Goal: Task Accomplishment & Management: Manage account settings

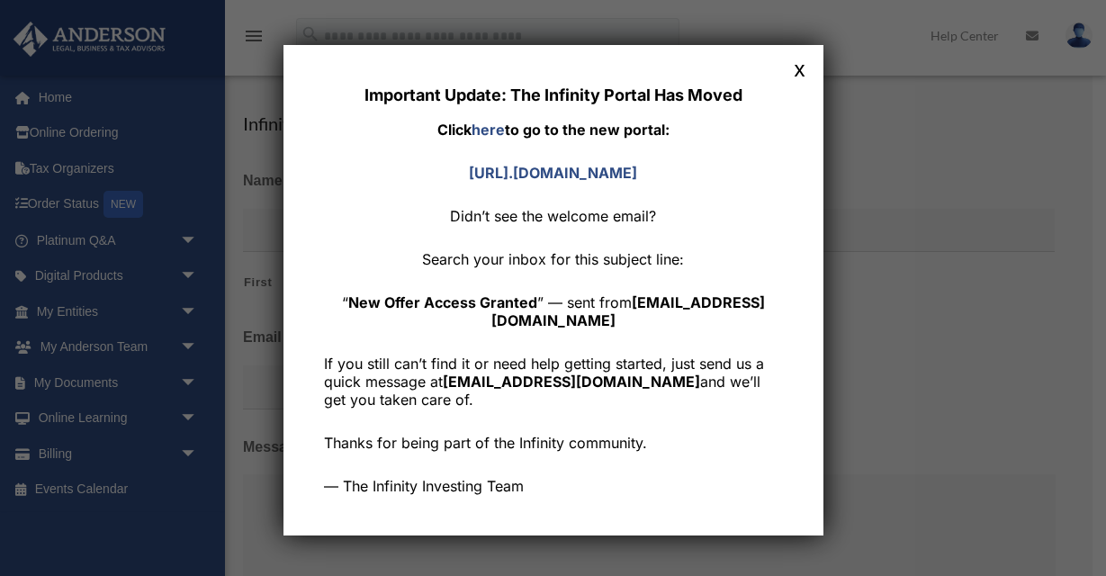
click at [510, 307] on strong "New Offer Access Granted" at bounding box center [442, 302] width 189 height 18
click at [798, 67] on button "x" at bounding box center [799, 68] width 23 height 23
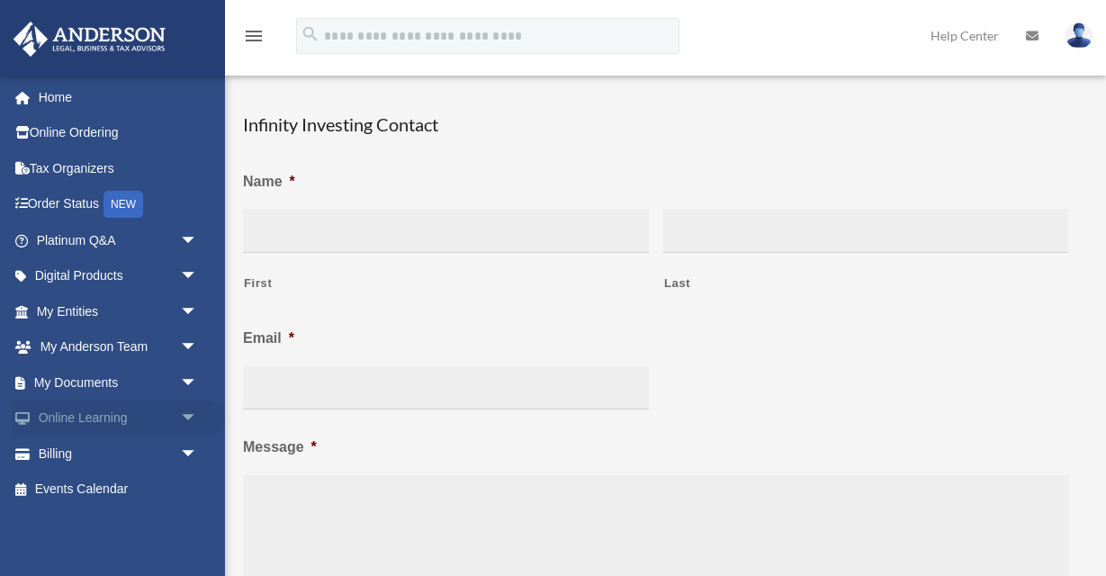
click at [188, 418] on span "arrow_drop_down" at bounding box center [198, 418] width 36 height 37
click at [56, 102] on link "Home" at bounding box center [119, 97] width 212 height 36
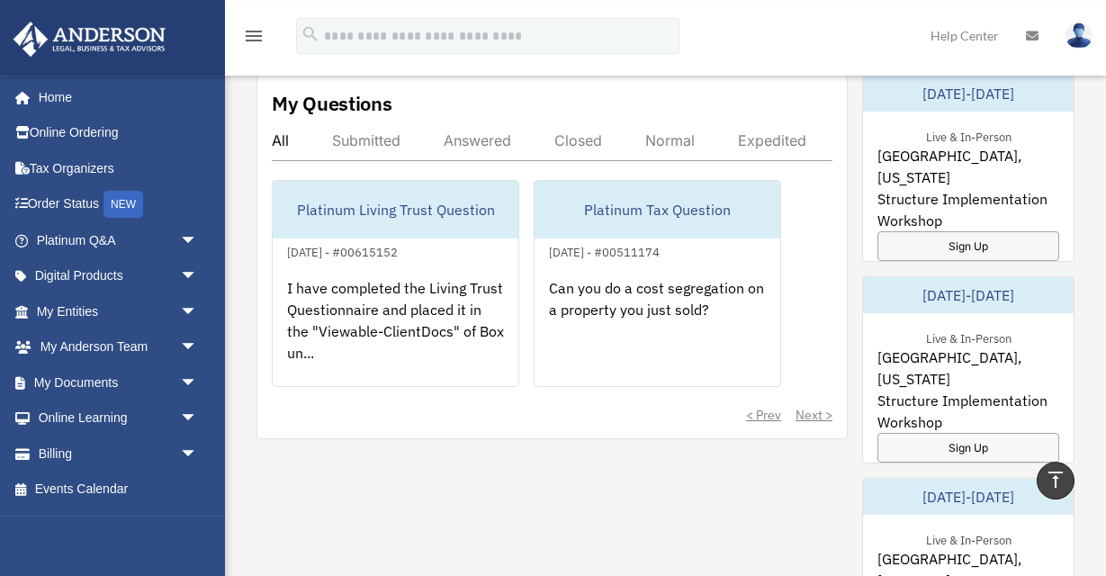
scroll to position [972, 0]
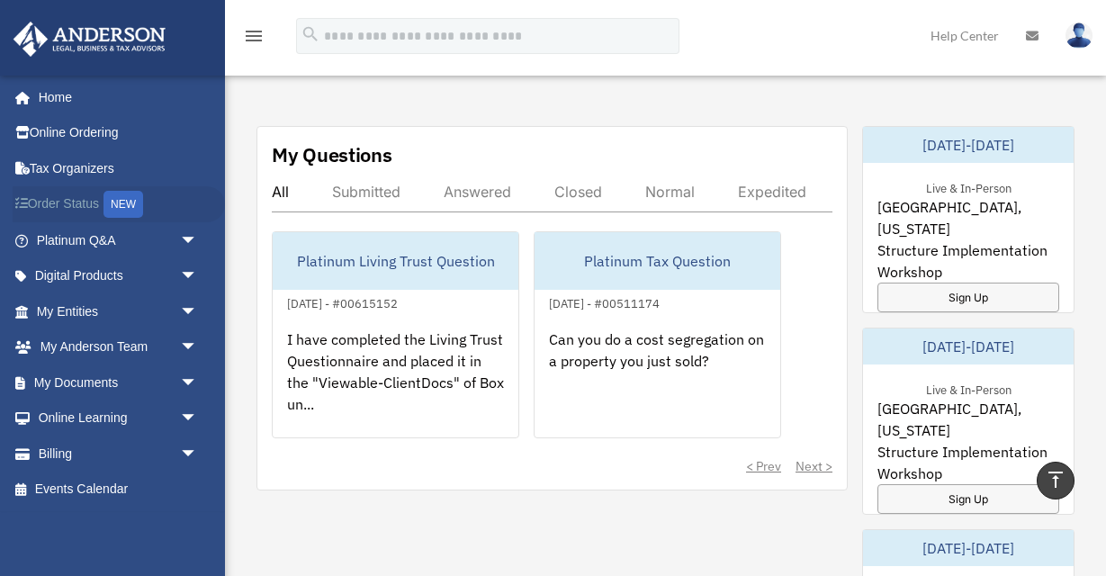
click at [134, 198] on div "NEW" at bounding box center [123, 204] width 40 height 27
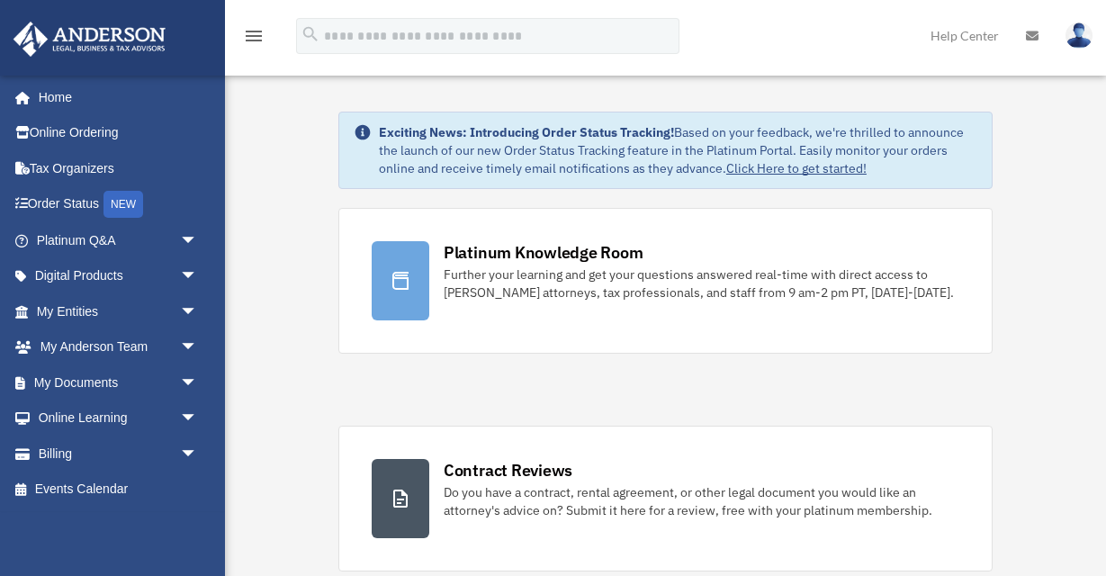
click at [468, 35] on input "search" at bounding box center [487, 36] width 383 height 36
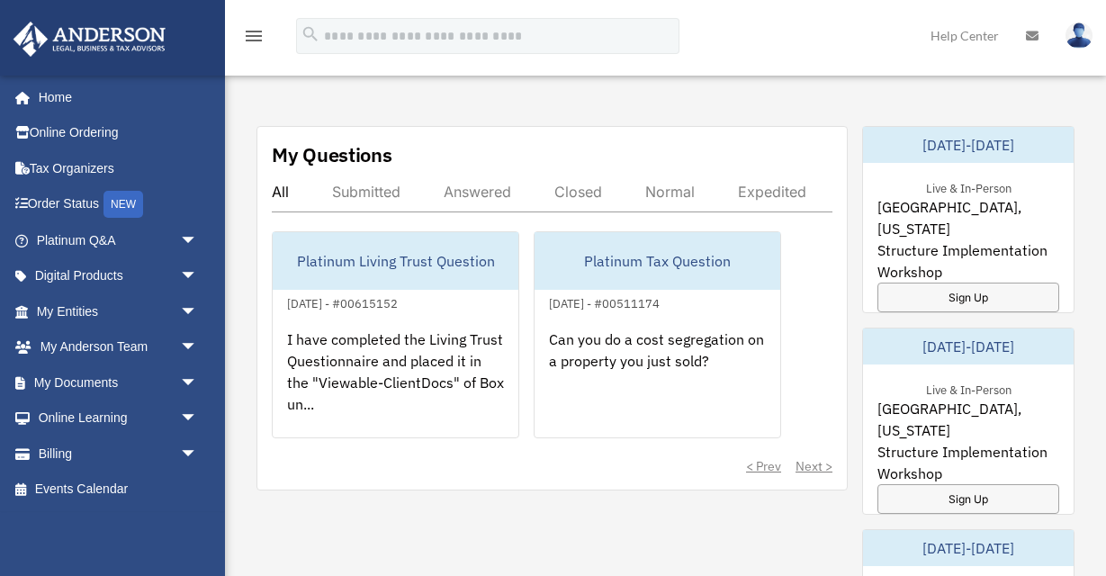
click at [726, 35] on div "menu search Site Menu add robertlmitchellclt@gmail.com My Profile Reset Passwor…" at bounding box center [552, 43] width 1079 height 61
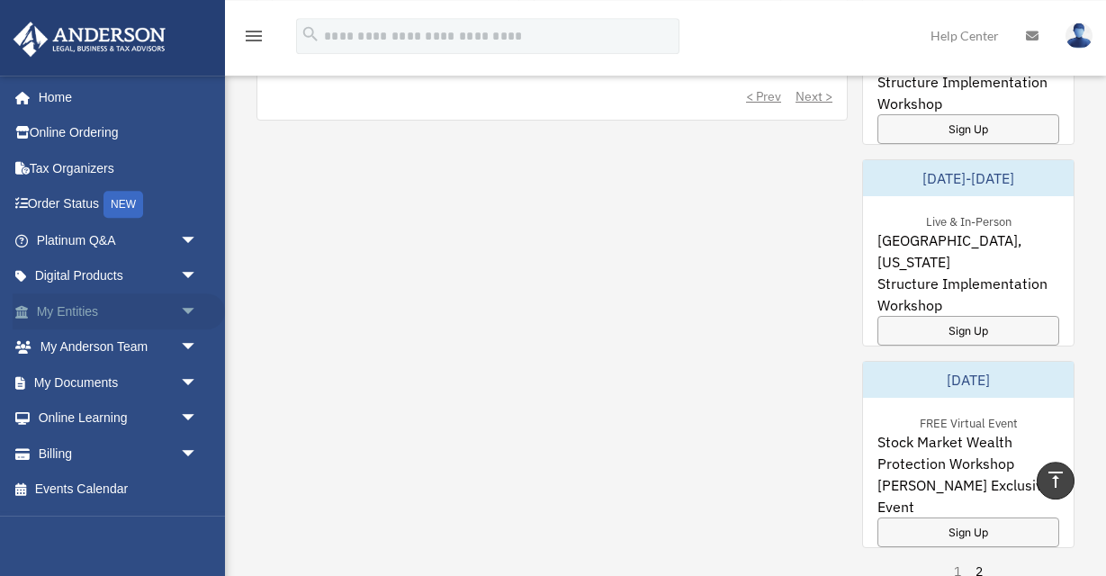
scroll to position [1166, 0]
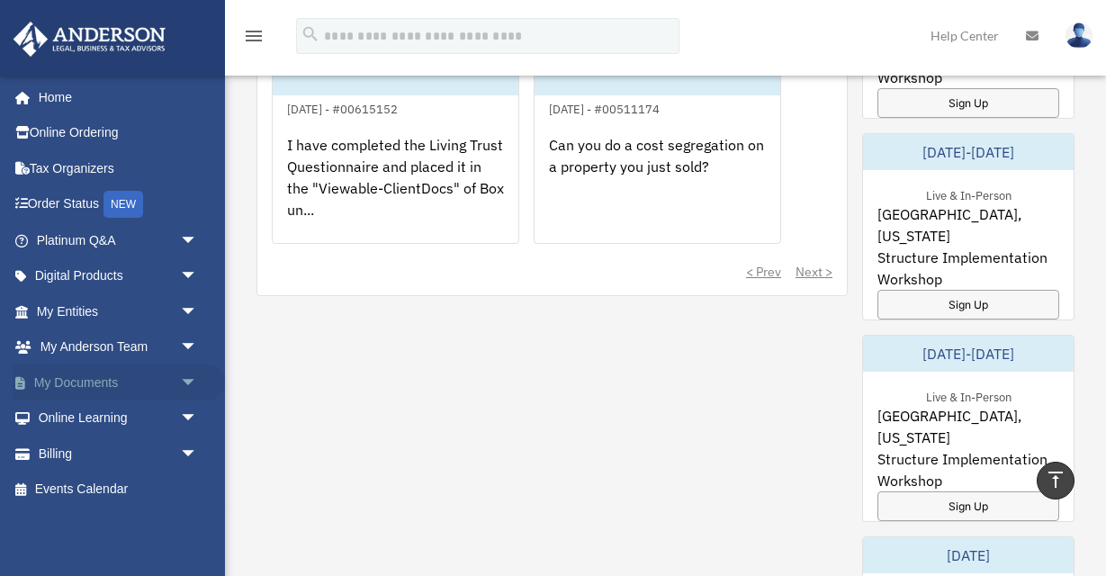
click at [185, 382] on span "arrow_drop_down" at bounding box center [198, 382] width 36 height 37
click at [76, 416] on link "Box" at bounding box center [125, 418] width 200 height 36
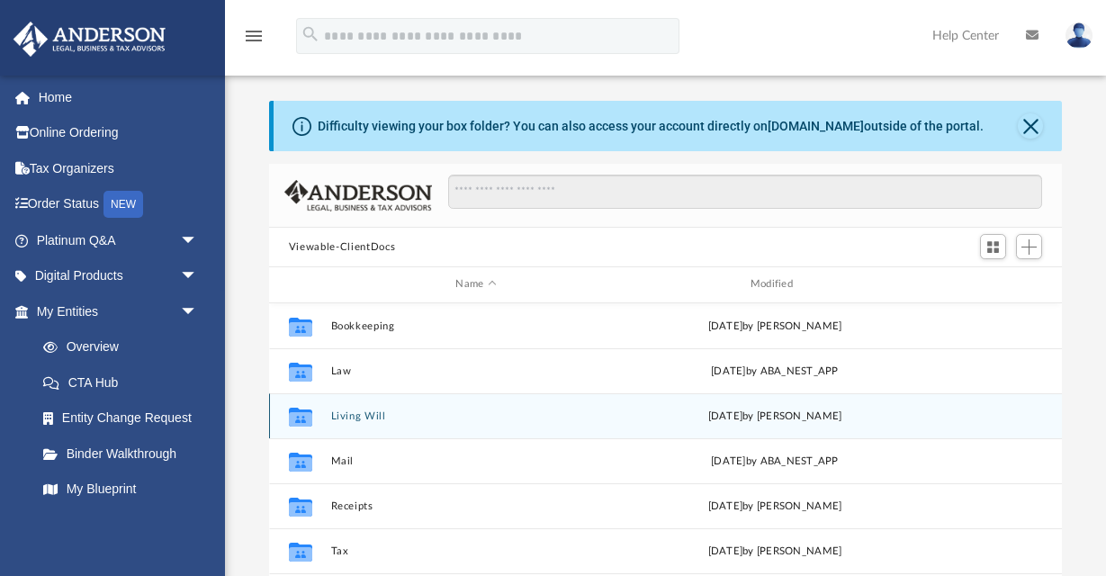
scroll to position [409, 793]
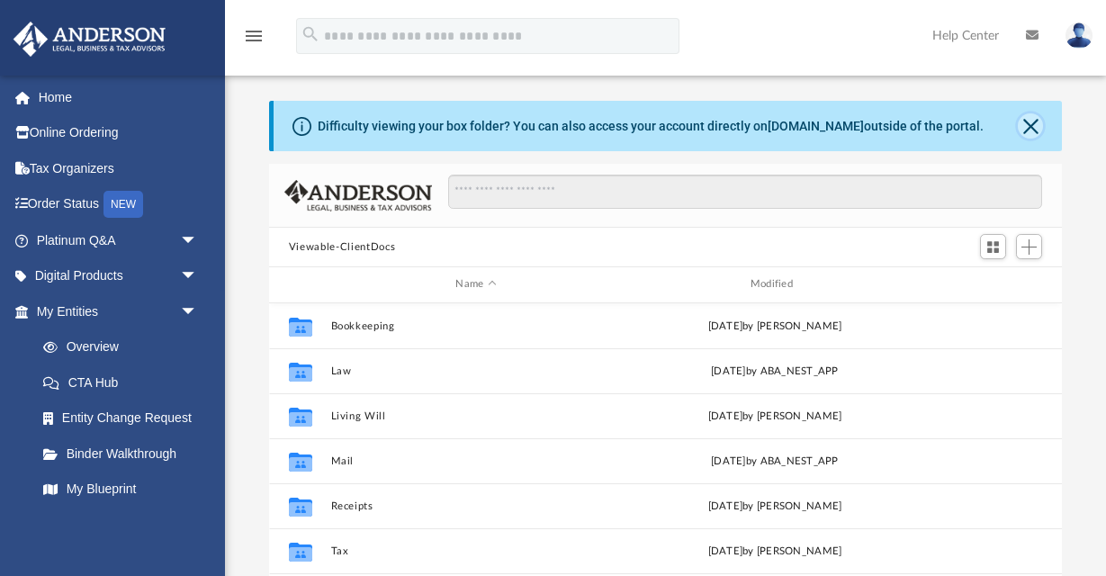
click at [1035, 122] on button "Close" at bounding box center [1030, 125] width 25 height 25
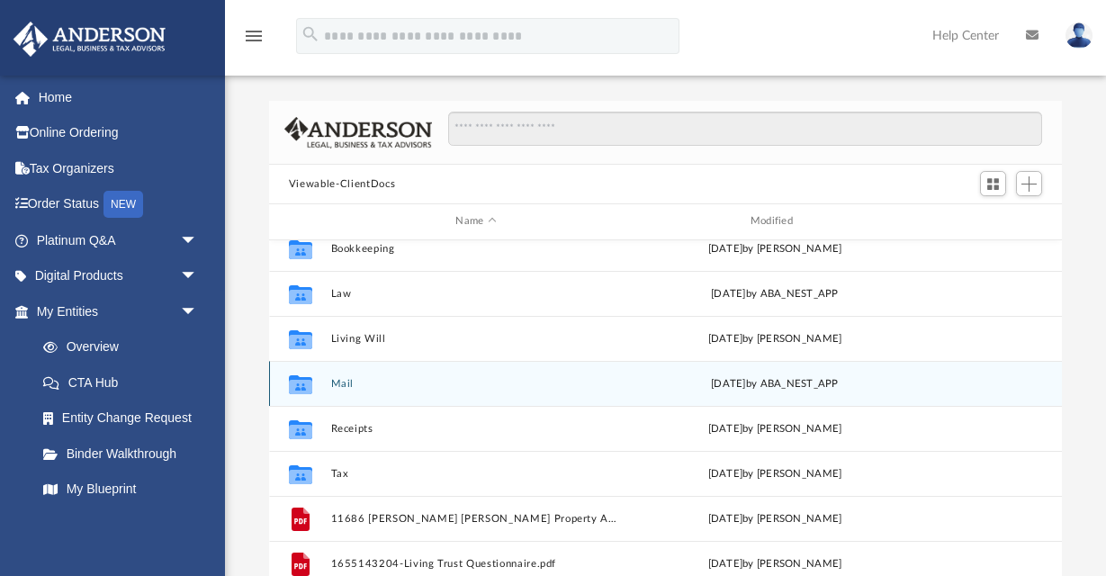
scroll to position [0, 0]
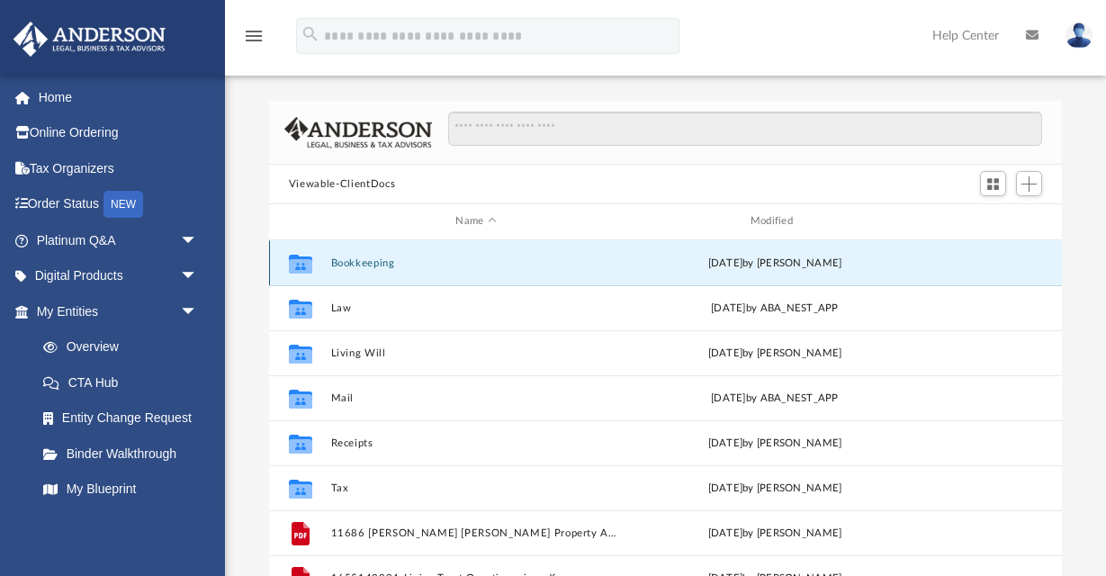
click at [364, 263] on button "Bookkeeping" at bounding box center [475, 263] width 291 height 12
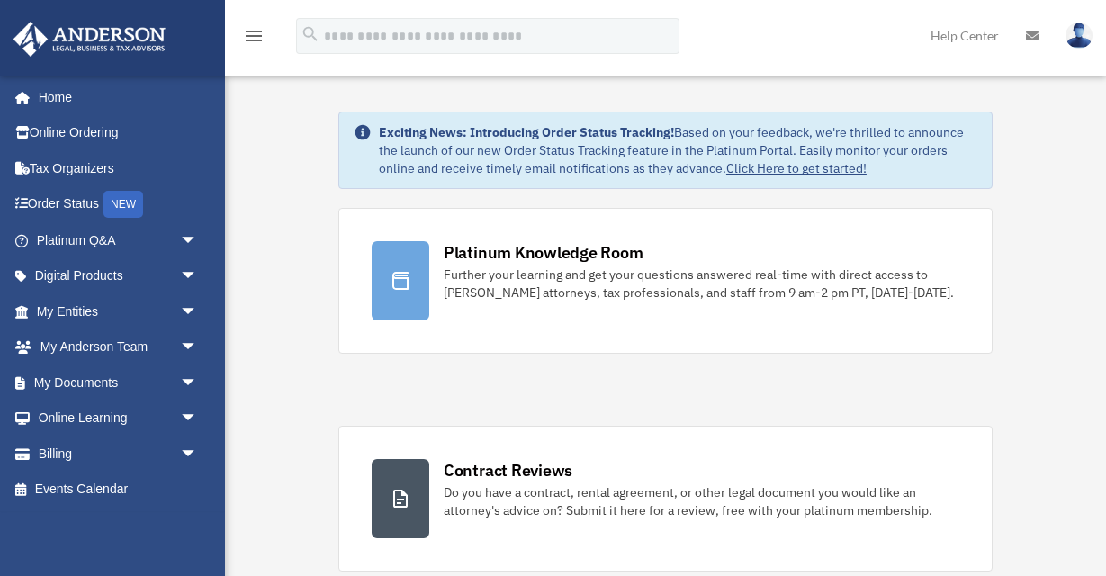
scroll to position [1166, 0]
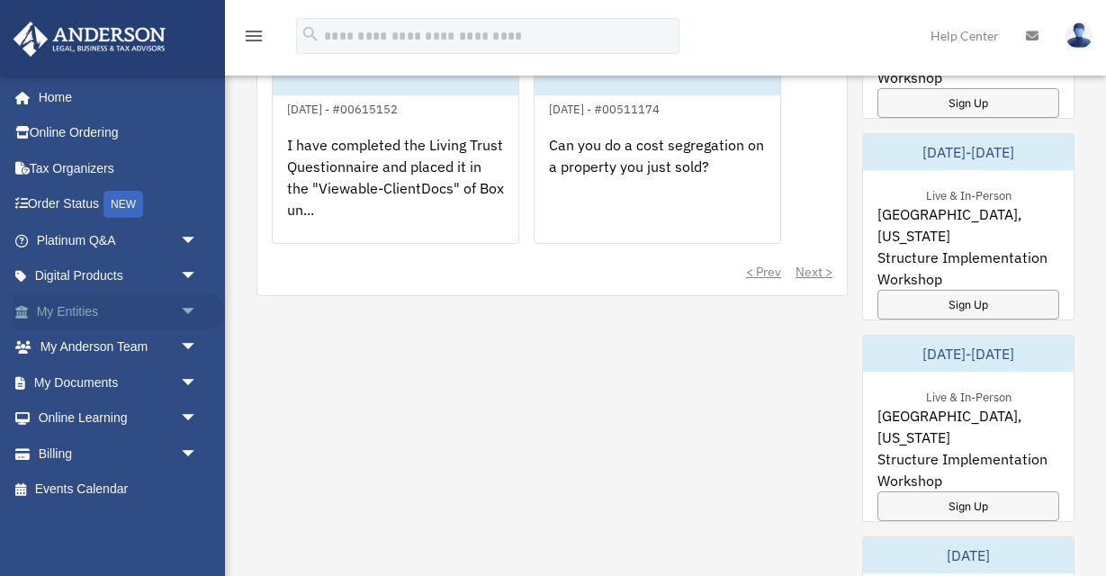
click at [187, 310] on span "arrow_drop_down" at bounding box center [198, 311] width 36 height 37
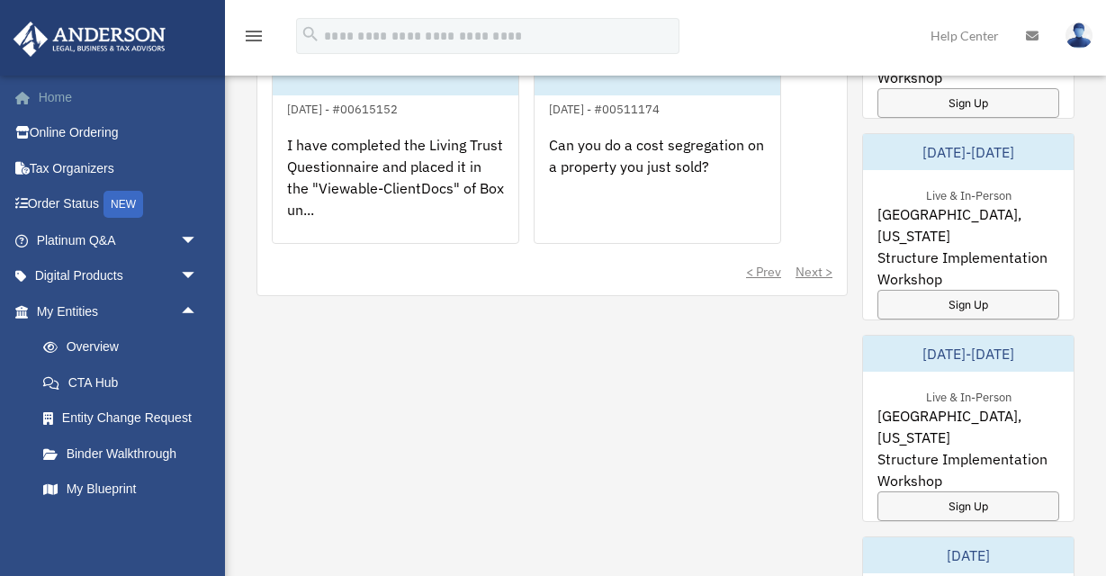
click at [51, 100] on link "Home" at bounding box center [119, 97] width 212 height 36
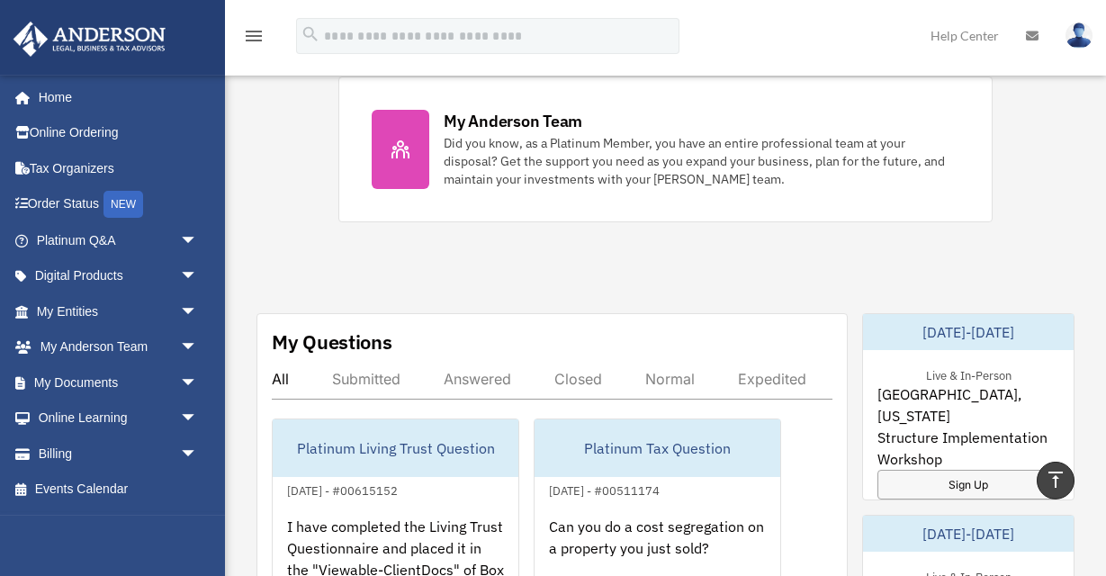
scroll to position [778, 0]
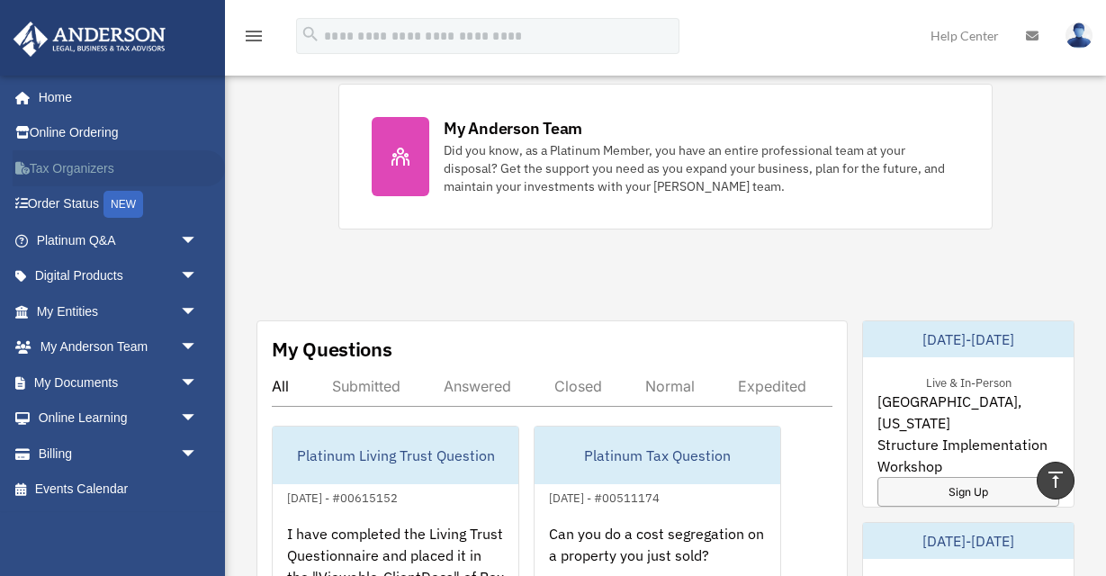
click at [78, 166] on link "Tax Organizers" at bounding box center [119, 168] width 212 height 36
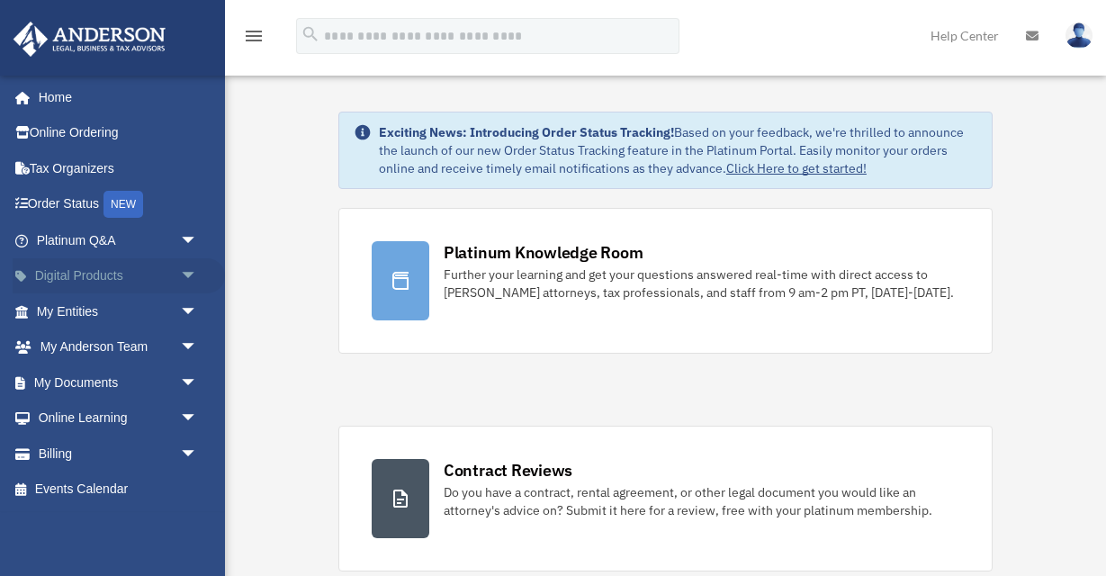
click at [191, 273] on span "arrow_drop_down" at bounding box center [198, 276] width 36 height 37
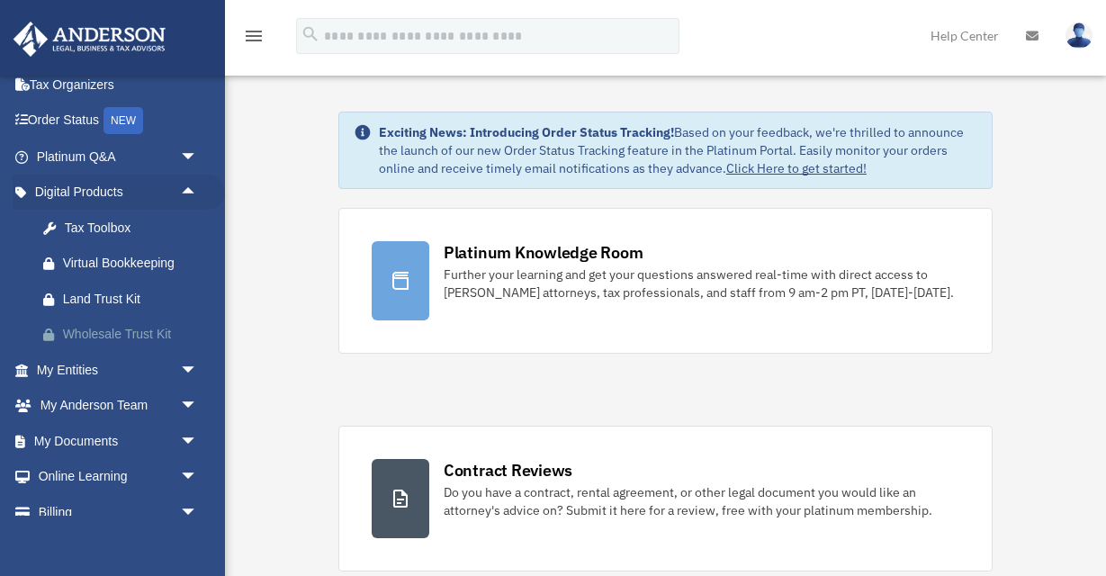
scroll to position [137, 0]
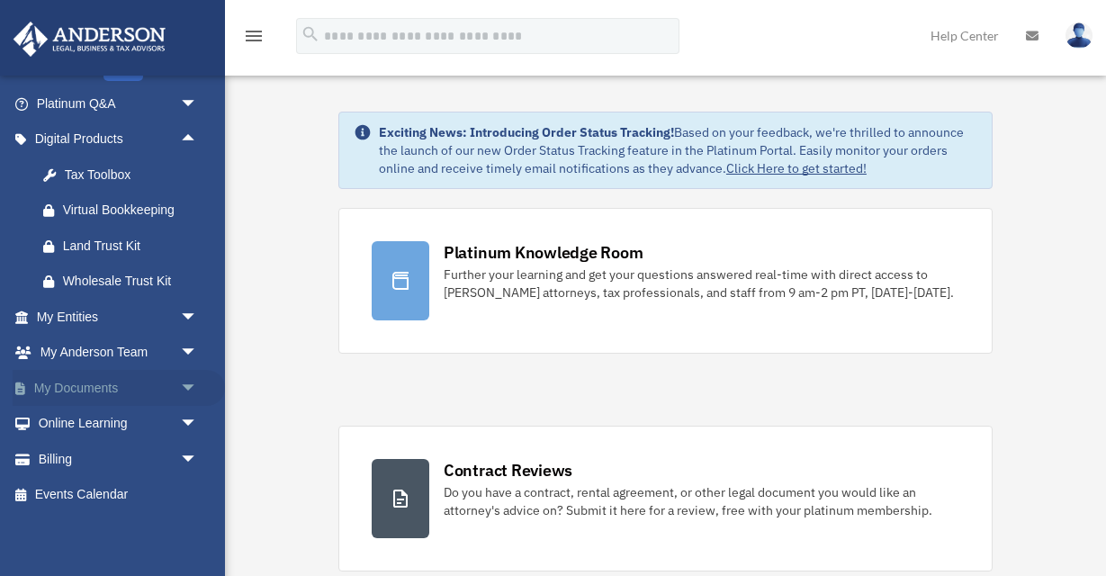
click at [189, 385] on span "arrow_drop_down" at bounding box center [198, 388] width 36 height 37
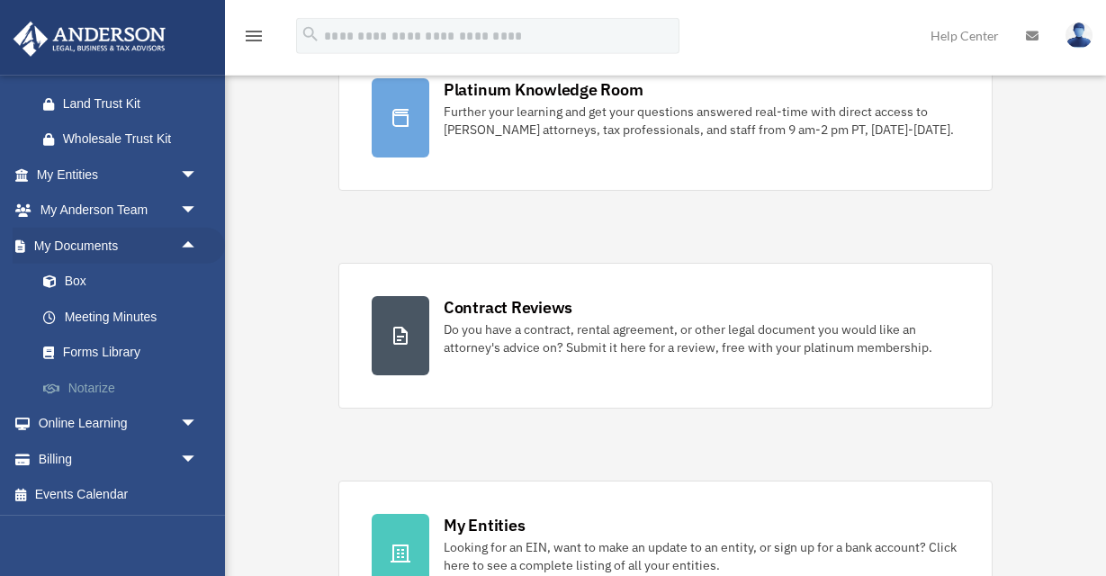
scroll to position [194, 0]
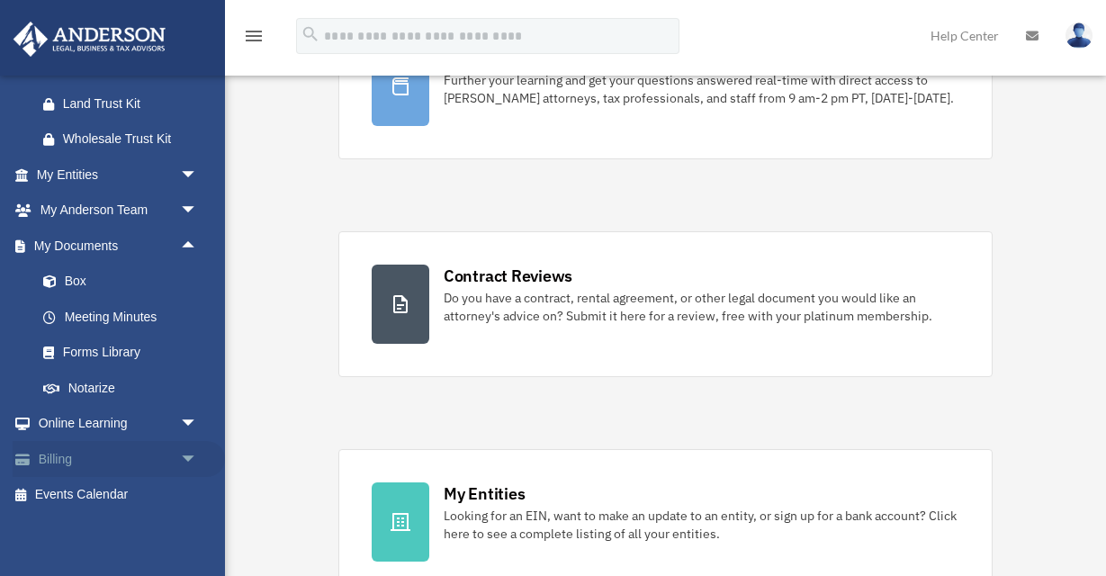
click at [185, 456] on span "arrow_drop_down" at bounding box center [198, 459] width 36 height 37
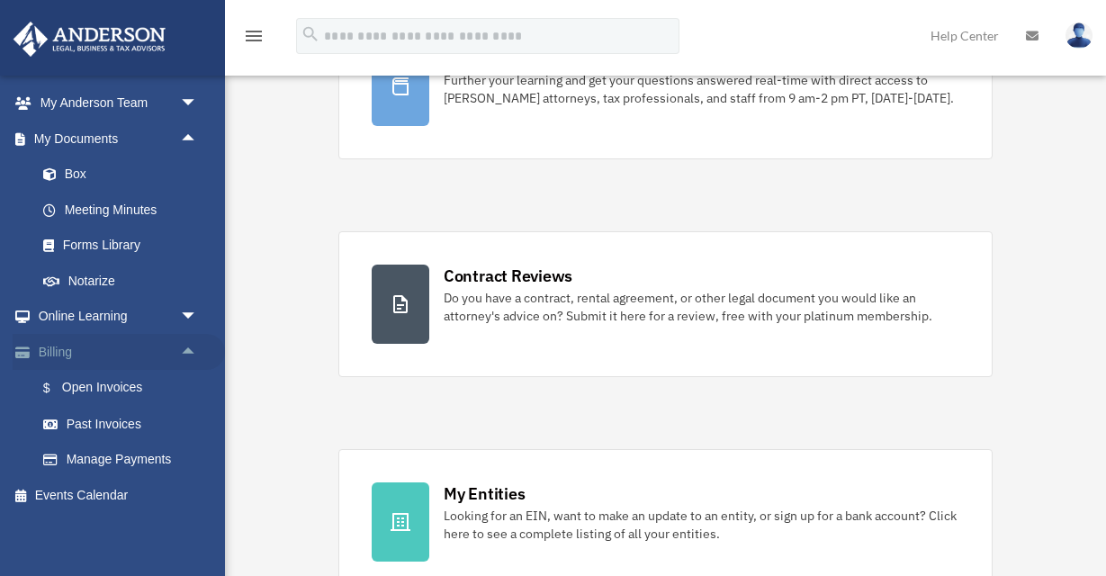
scroll to position [387, 0]
click at [111, 387] on link "$ Open Invoices" at bounding box center [125, 387] width 200 height 37
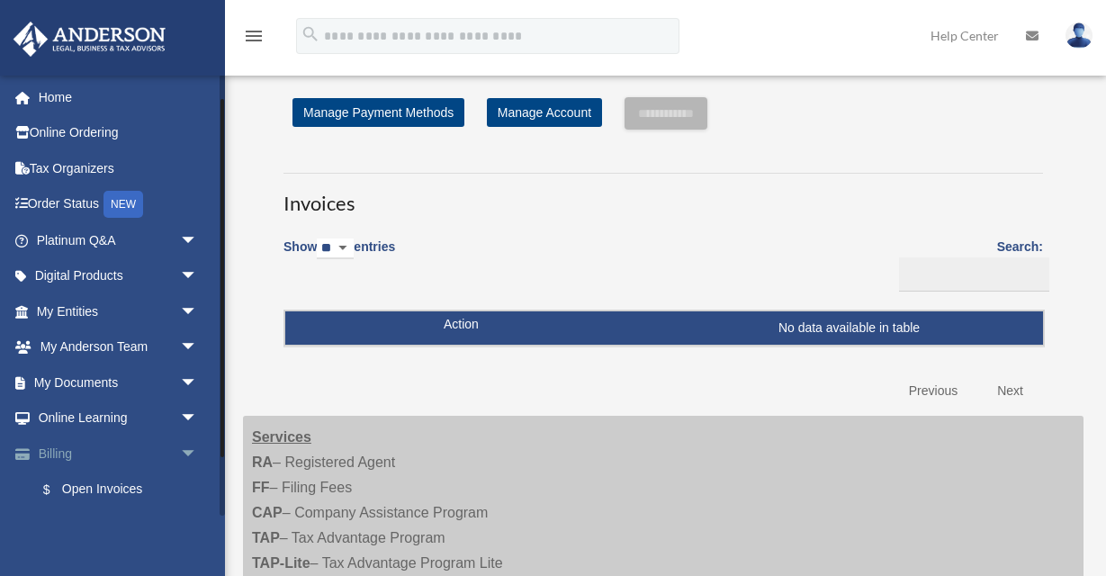
scroll to position [103, 0]
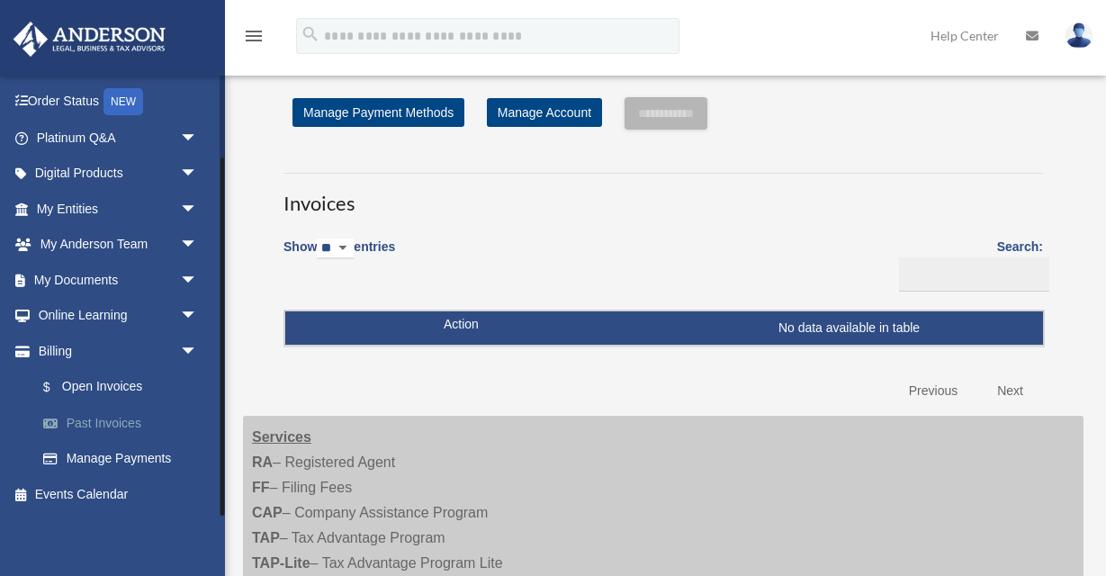
click at [115, 424] on link "Past Invoices" at bounding box center [125, 423] width 200 height 36
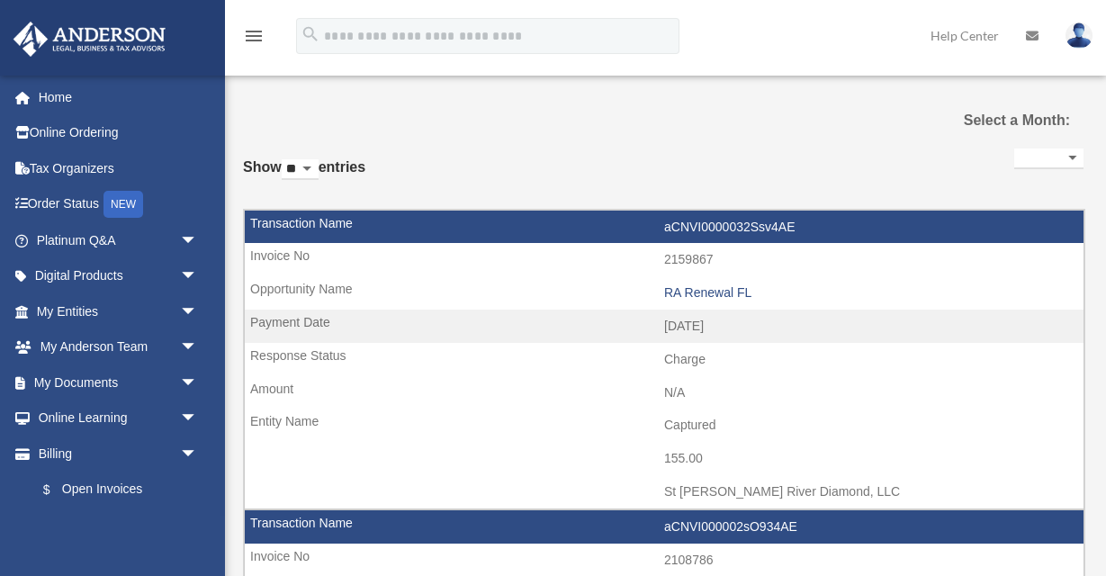
select select
click at [1033, 33] on icon at bounding box center [1032, 36] width 13 height 13
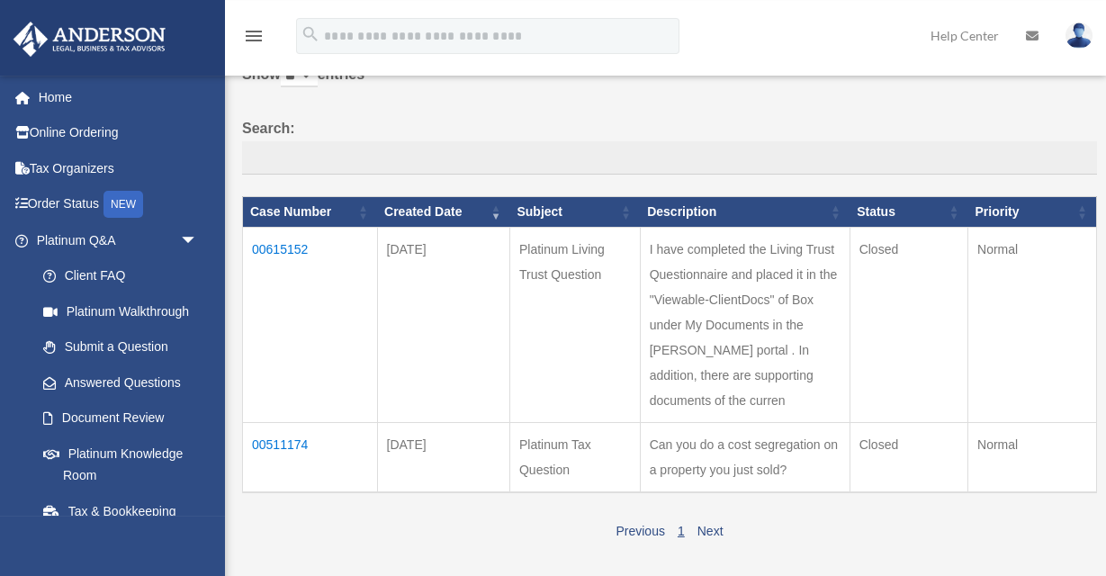
scroll to position [97, 0]
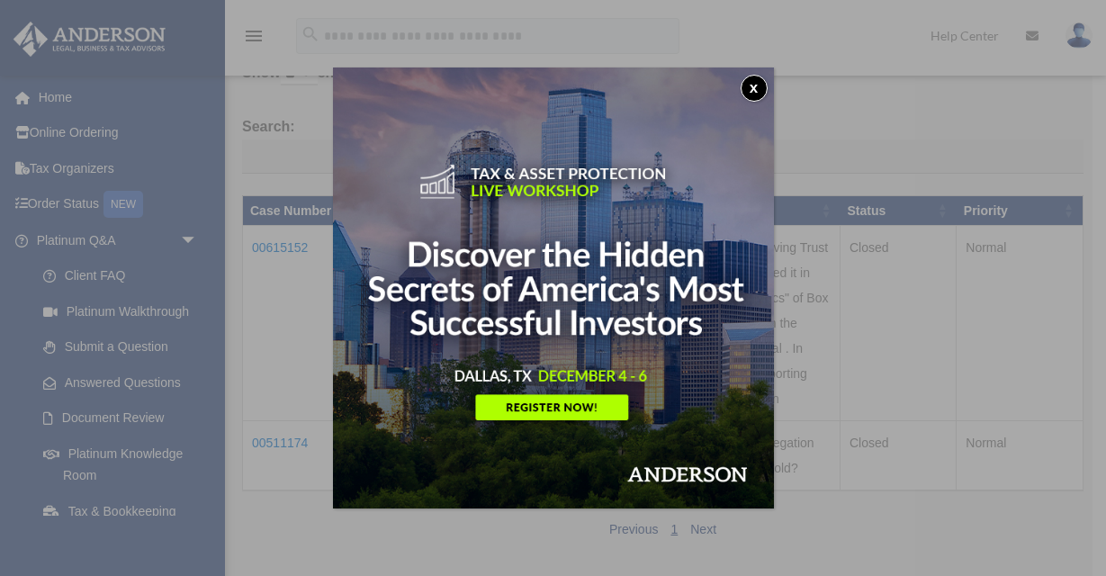
click at [757, 93] on button "x" at bounding box center [754, 88] width 27 height 27
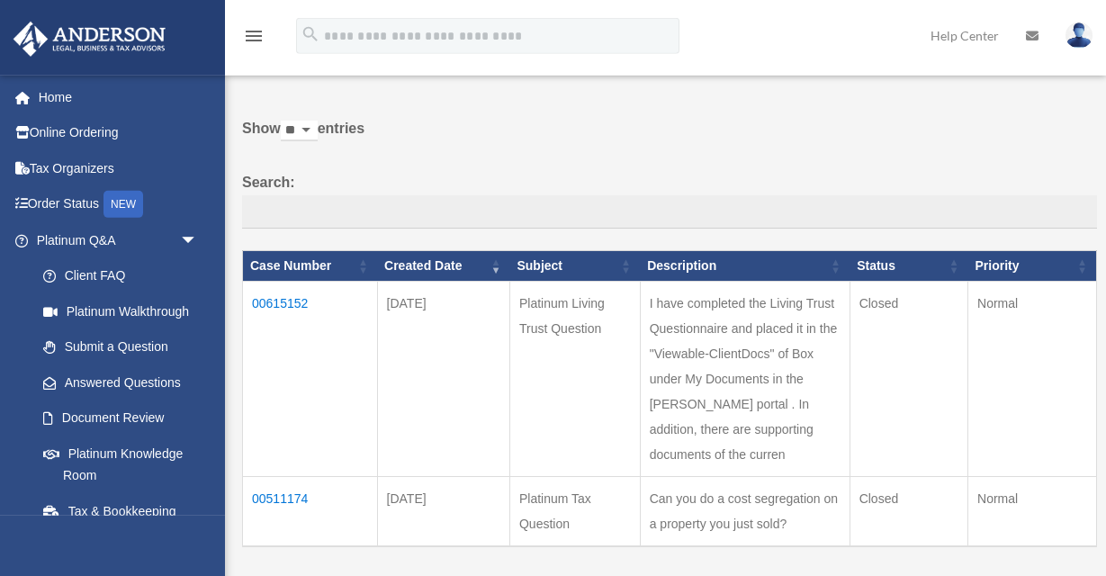
scroll to position [0, 0]
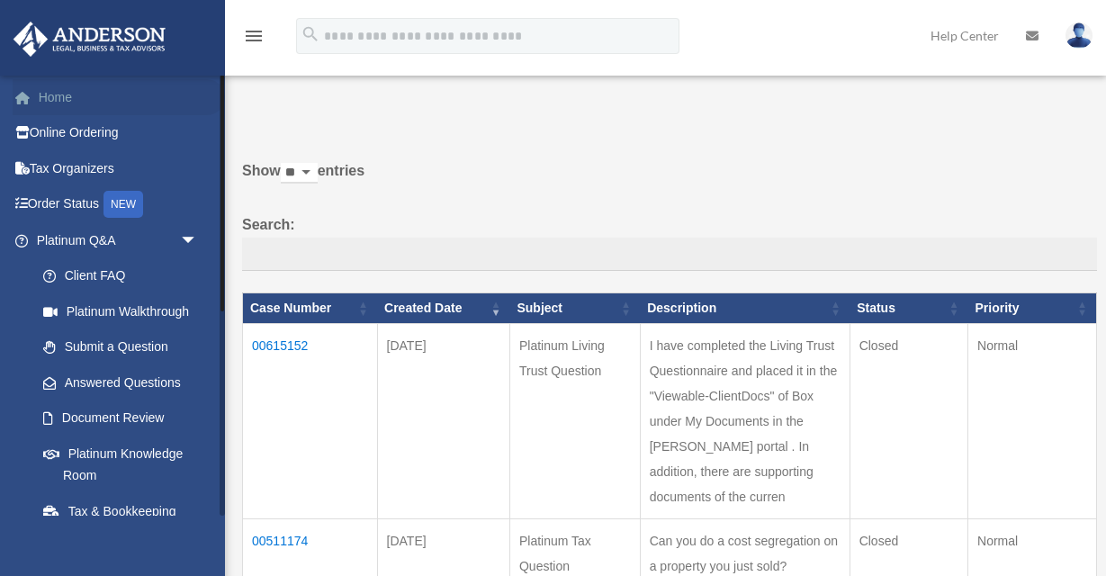
click at [61, 97] on link "Home" at bounding box center [119, 97] width 212 height 36
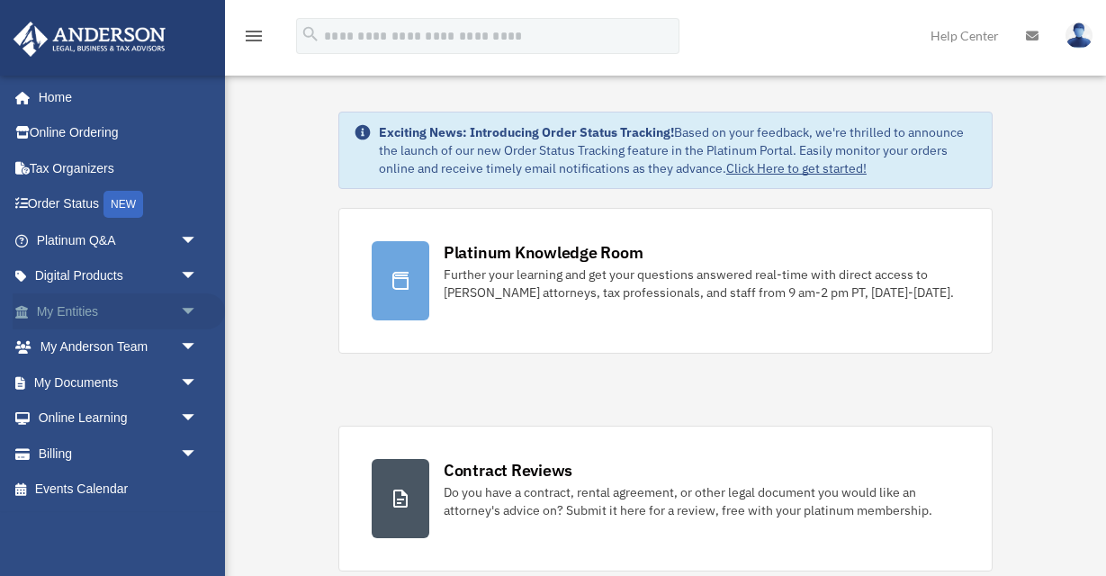
click at [191, 309] on span "arrow_drop_down" at bounding box center [198, 311] width 36 height 37
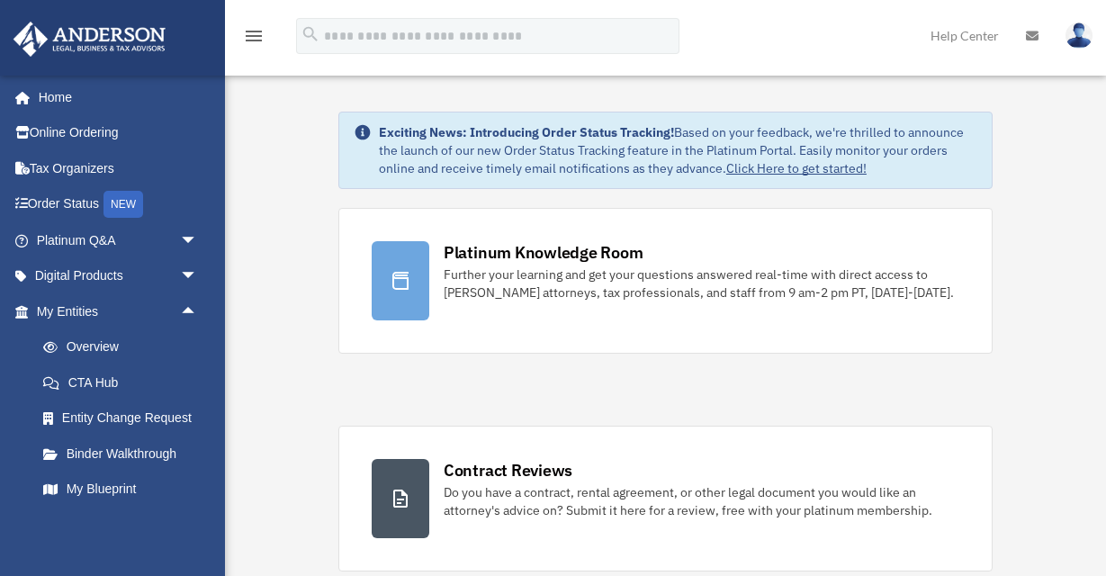
click at [793, 49] on div "menu search Site Menu add [EMAIL_ADDRESS][DOMAIN_NAME] My Profile Reset Passwor…" at bounding box center [552, 43] width 1079 height 61
click at [1085, 39] on img at bounding box center [1079, 35] width 27 height 26
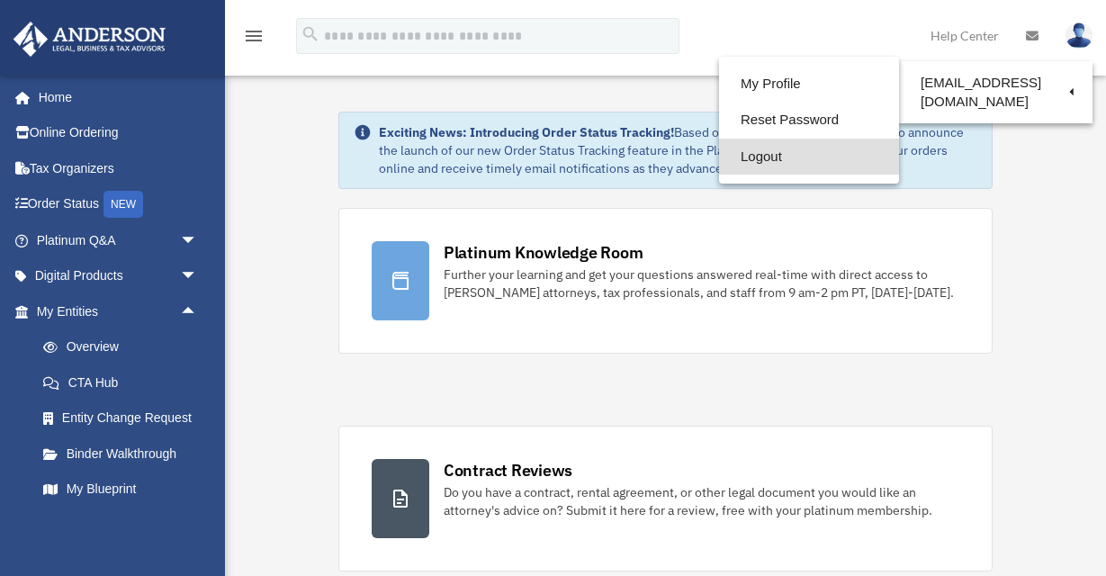
click at [735, 157] on link "Logout" at bounding box center [809, 157] width 180 height 37
